Goal: Task Accomplishment & Management: Use online tool/utility

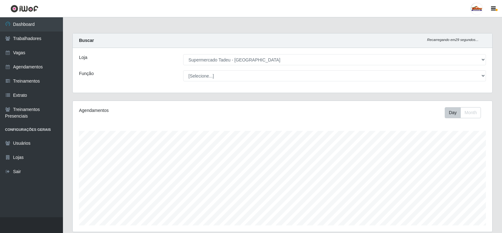
select select "195"
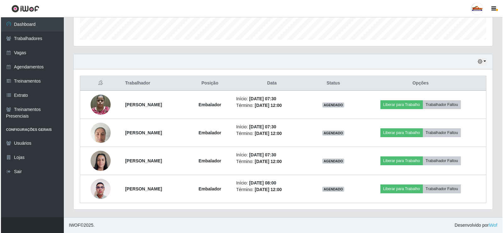
scroll to position [131, 419]
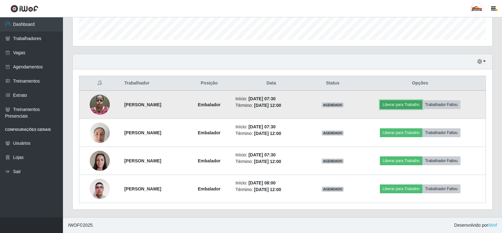
click at [405, 103] on button "Liberar para Trabalho" at bounding box center [401, 104] width 42 height 9
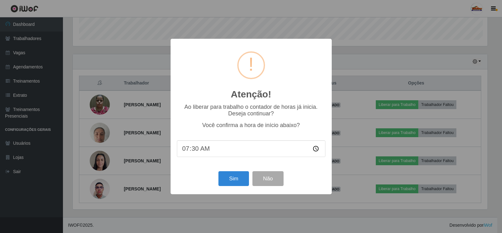
scroll to position [131, 416]
click at [233, 175] on button "Sim" at bounding box center [234, 178] width 31 height 15
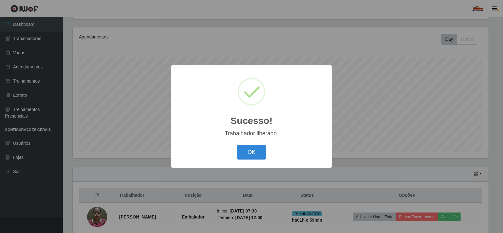
drag, startPoint x: 244, startPoint y: 151, endPoint x: 263, endPoint y: 153, distance: 19.4
click at [247, 151] on button "OK" at bounding box center [251, 152] width 29 height 15
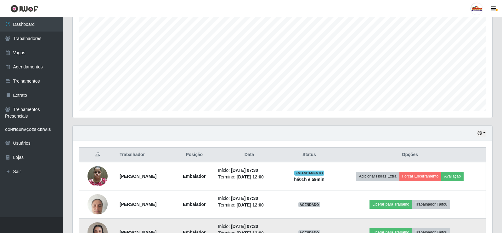
scroll to position [185, 0]
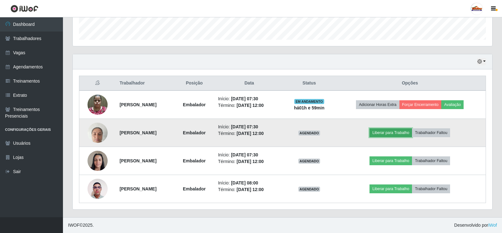
click at [385, 136] on button "Liberar para Trabalho" at bounding box center [390, 132] width 42 height 9
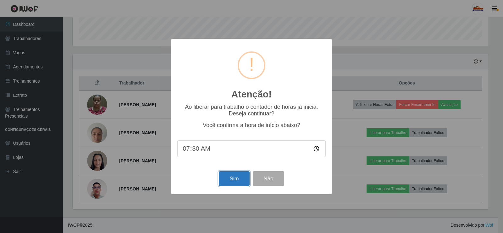
click at [231, 178] on button "Sim" at bounding box center [234, 178] width 31 height 15
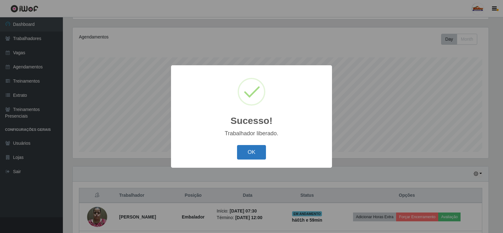
click at [249, 153] on button "OK" at bounding box center [251, 152] width 29 height 15
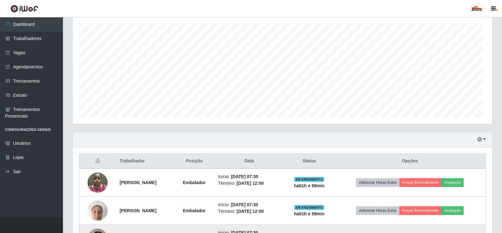
scroll to position [185, 0]
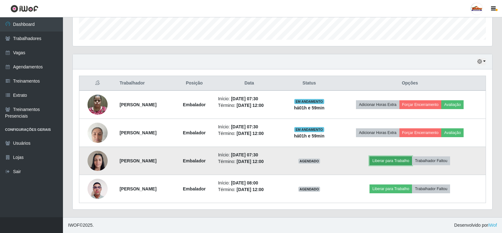
click at [398, 161] on button "Liberar para Trabalho" at bounding box center [390, 160] width 42 height 9
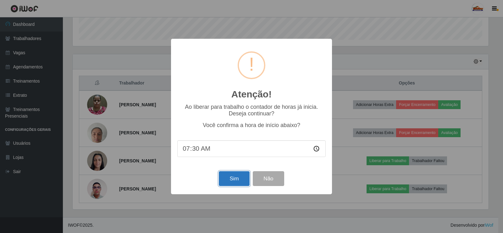
click at [229, 185] on button "Sim" at bounding box center [234, 178] width 31 height 15
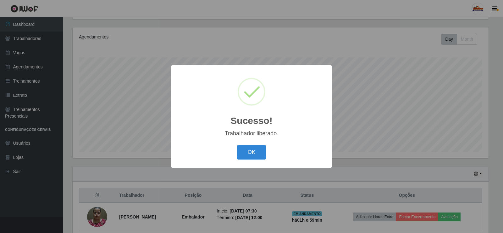
drag, startPoint x: 249, startPoint y: 155, endPoint x: 253, endPoint y: 157, distance: 4.3
click at [250, 155] on button "OK" at bounding box center [251, 152] width 29 height 15
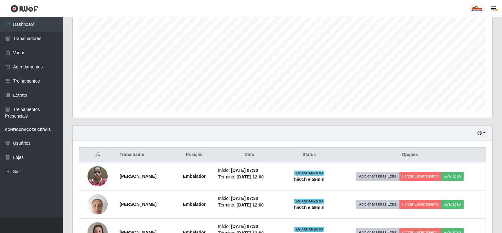
scroll to position [0, 0]
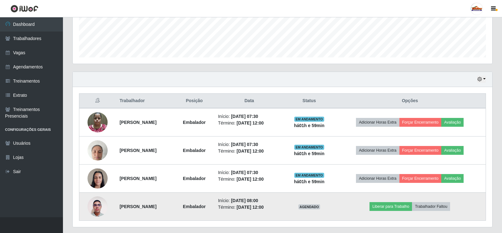
click at [380, 209] on td "Liberar para Trabalho Trabalhador Faltou" at bounding box center [410, 206] width 152 height 28
drag, startPoint x: 394, startPoint y: 207, endPoint x: 389, endPoint y: 209, distance: 5.8
click at [389, 209] on button "Liberar para Trabalho" at bounding box center [390, 206] width 42 height 9
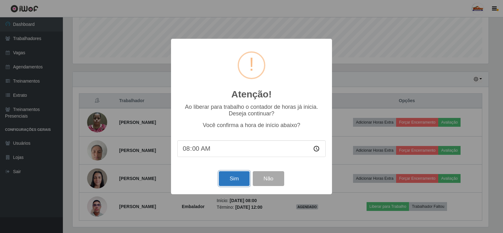
click at [229, 178] on button "Sim" at bounding box center [234, 178] width 31 height 15
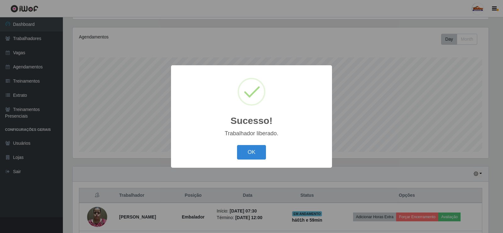
drag, startPoint x: 245, startPoint y: 149, endPoint x: 262, endPoint y: 157, distance: 18.4
click at [248, 152] on button "OK" at bounding box center [251, 152] width 29 height 15
